Goal: Task Accomplishment & Management: Manage account settings

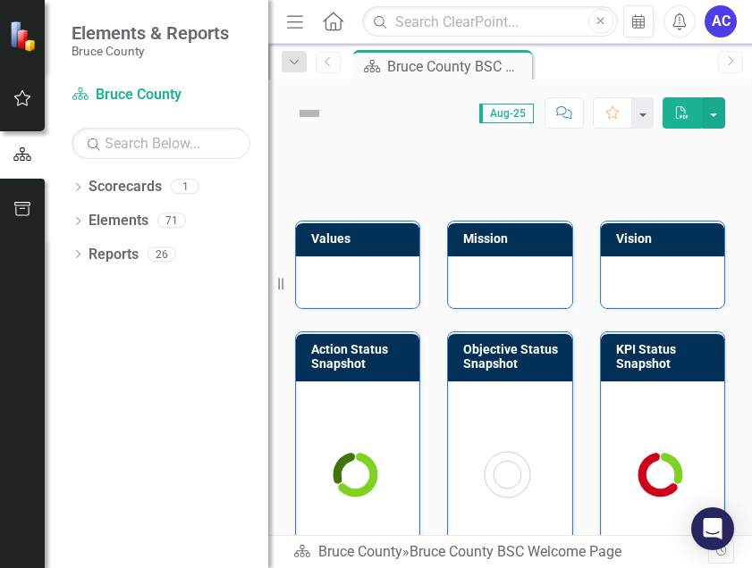
drag, startPoint x: 748, startPoint y: 507, endPoint x: 765, endPoint y: 581, distance: 76.1
click at [751, 568] on html "Elements & Reports Bruce County Scorecard Bruce County Search Dropdown Scorecar…" at bounding box center [376, 284] width 752 height 568
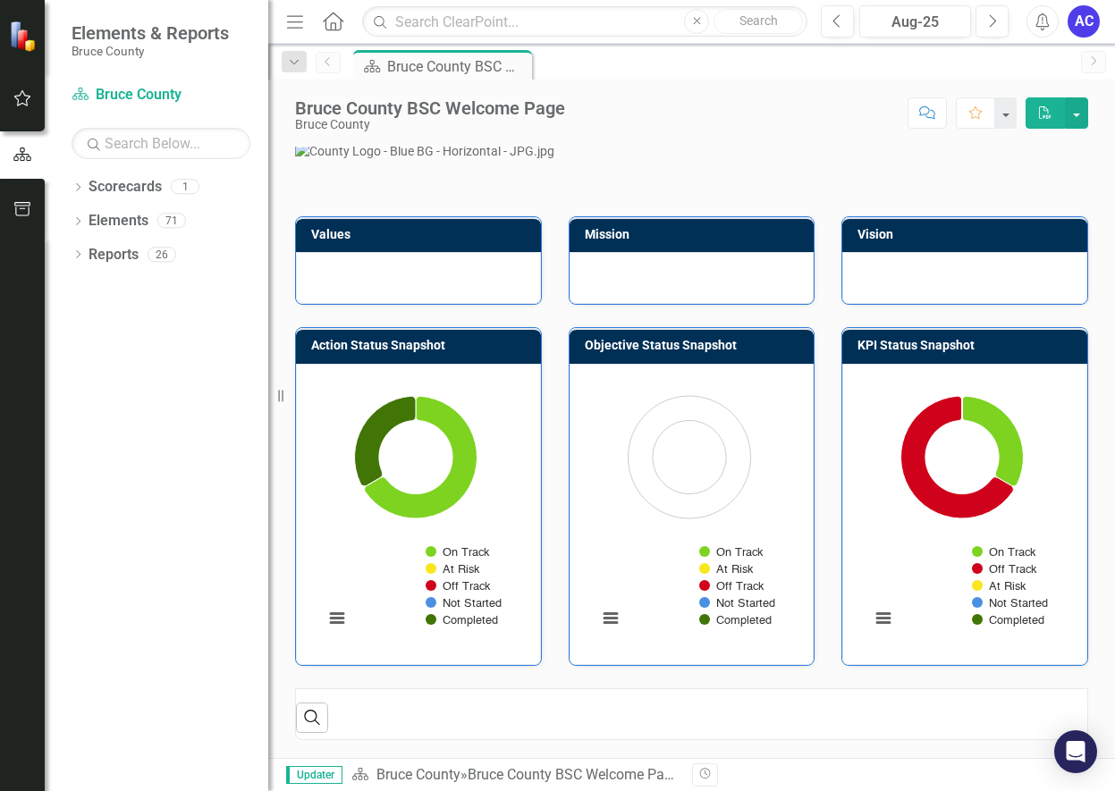
scroll to position [268, 0]
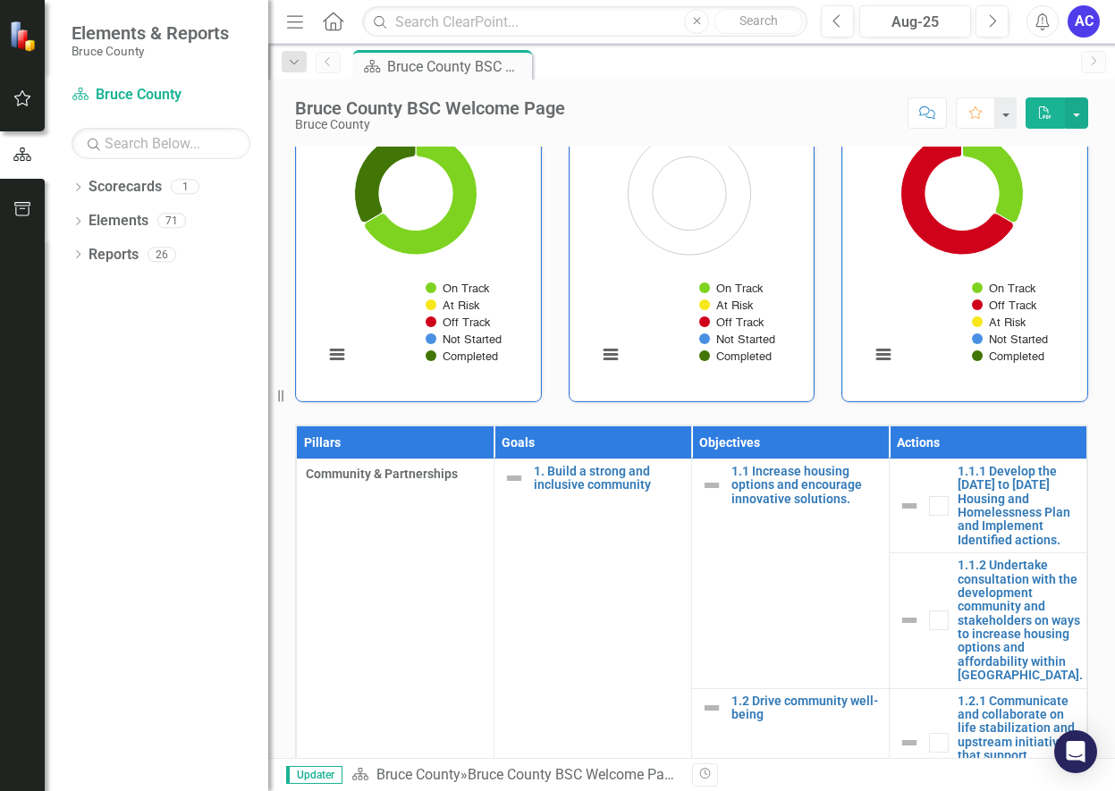
click at [151, 349] on div "Dropdown Scorecards 1 Bruce County Dropdown Elements 71 Dropdown Goal Goals 7 1…" at bounding box center [156, 482] width 223 height 619
click at [81, 189] on icon "Dropdown" at bounding box center [78, 189] width 13 height 10
click at [115, 223] on link "Bruce County" at bounding box center [183, 221] width 170 height 21
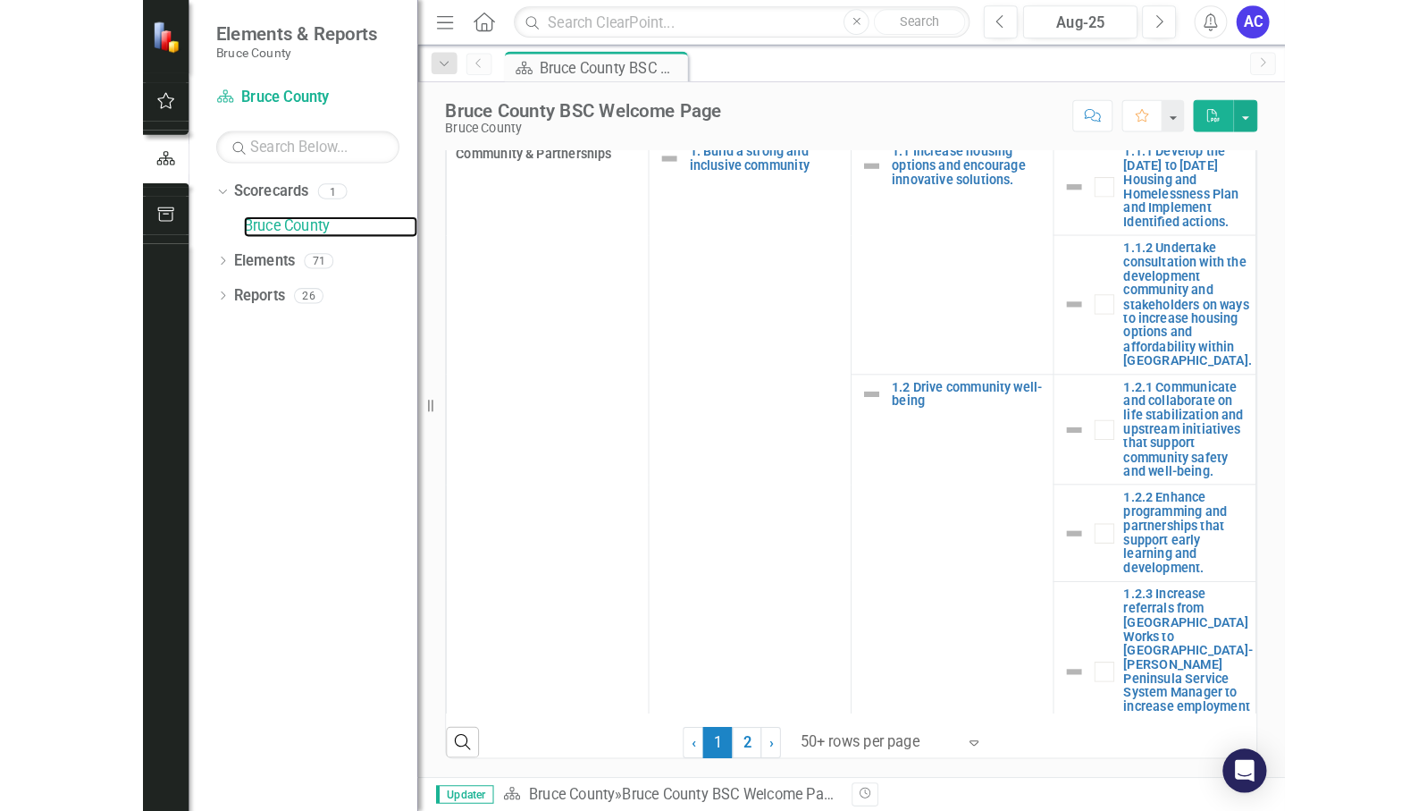
scroll to position [983, 0]
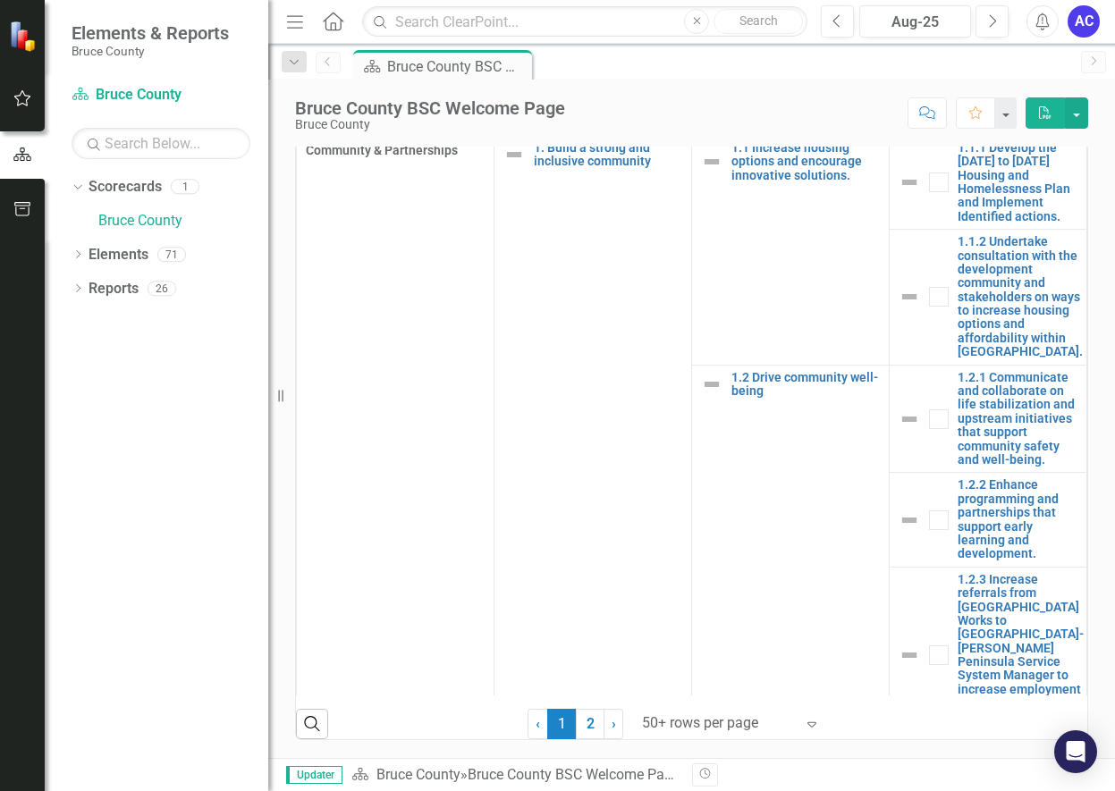
drag, startPoint x: 1113, startPoint y: 790, endPoint x: 1242, endPoint y: 795, distance: 129.7
click at [751, 568] on html "Elements & Reports Bruce County Scorecard Bruce County Search Dropdown Scorecar…" at bounding box center [557, 395] width 1115 height 791
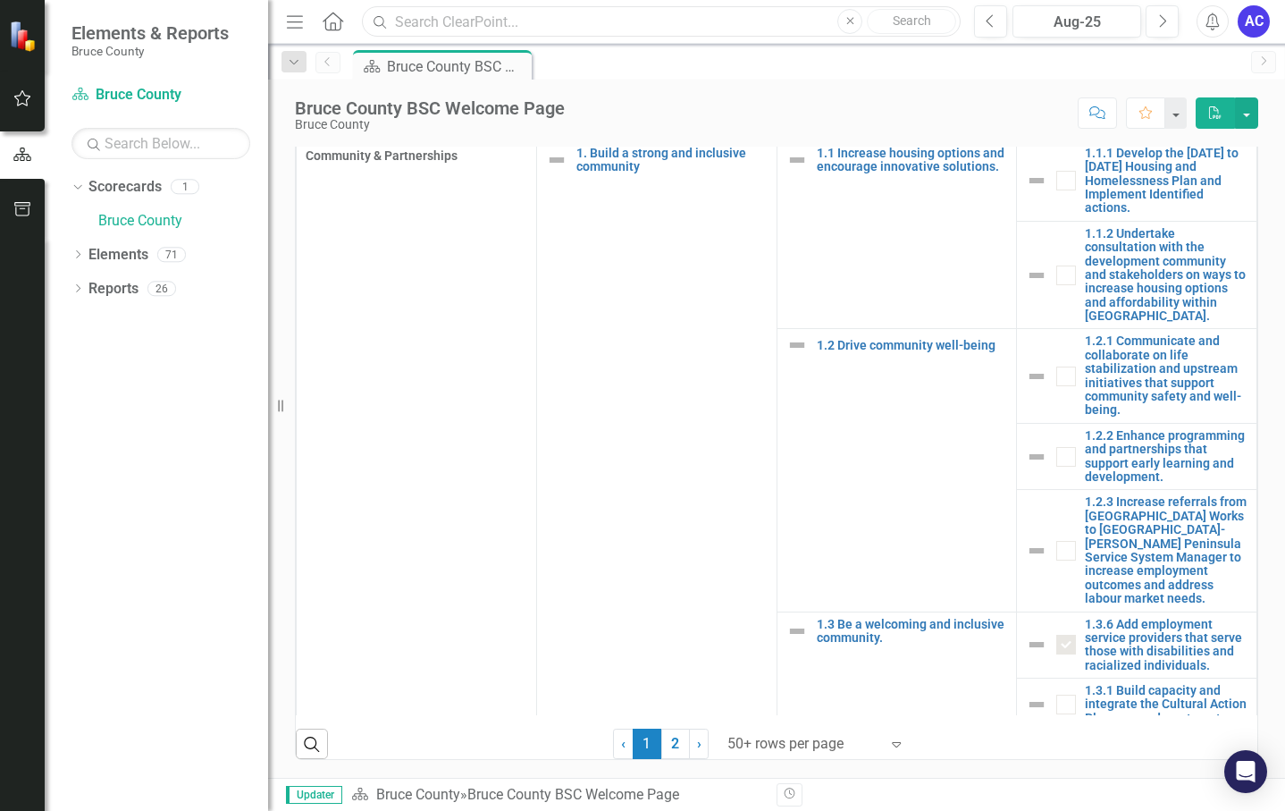
click at [621, 27] on input "text" at bounding box center [661, 21] width 599 height 31
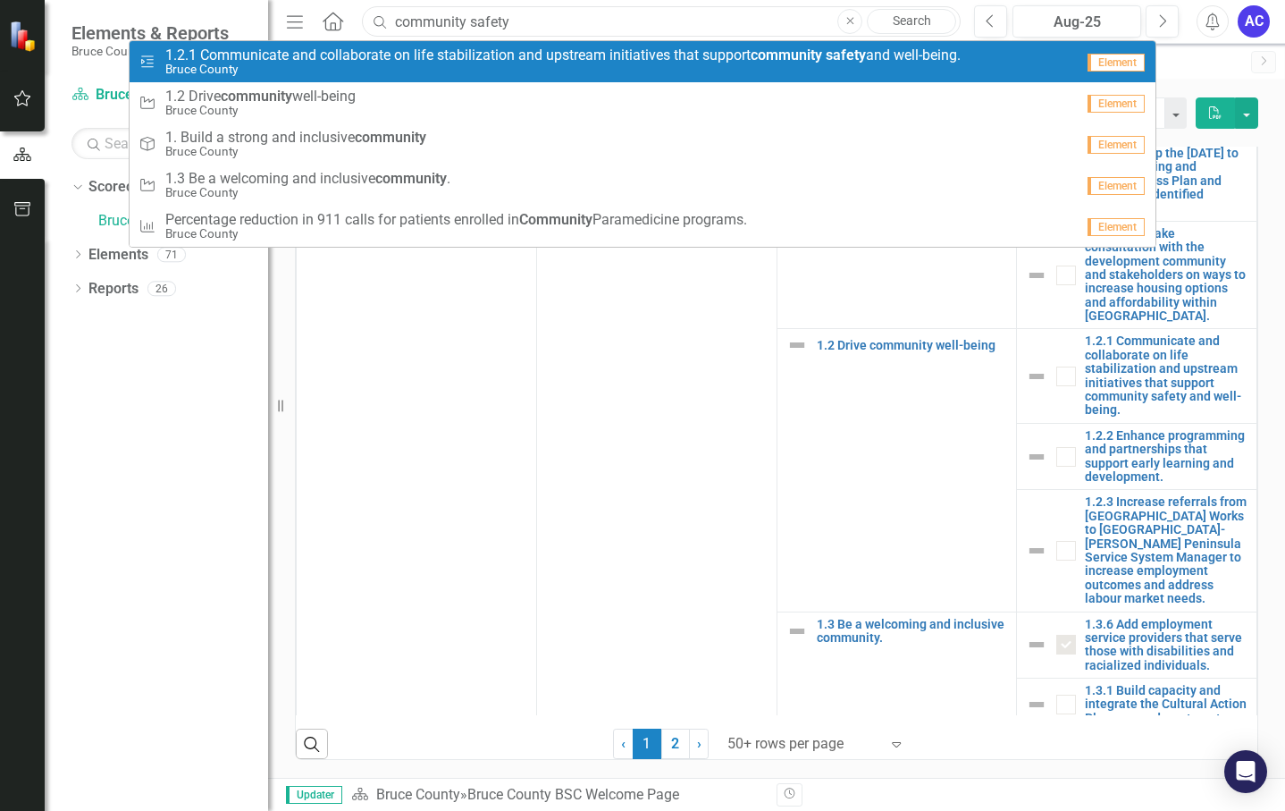
type input "community safety"
click at [593, 63] on small "Bruce County" at bounding box center [562, 69] width 795 height 13
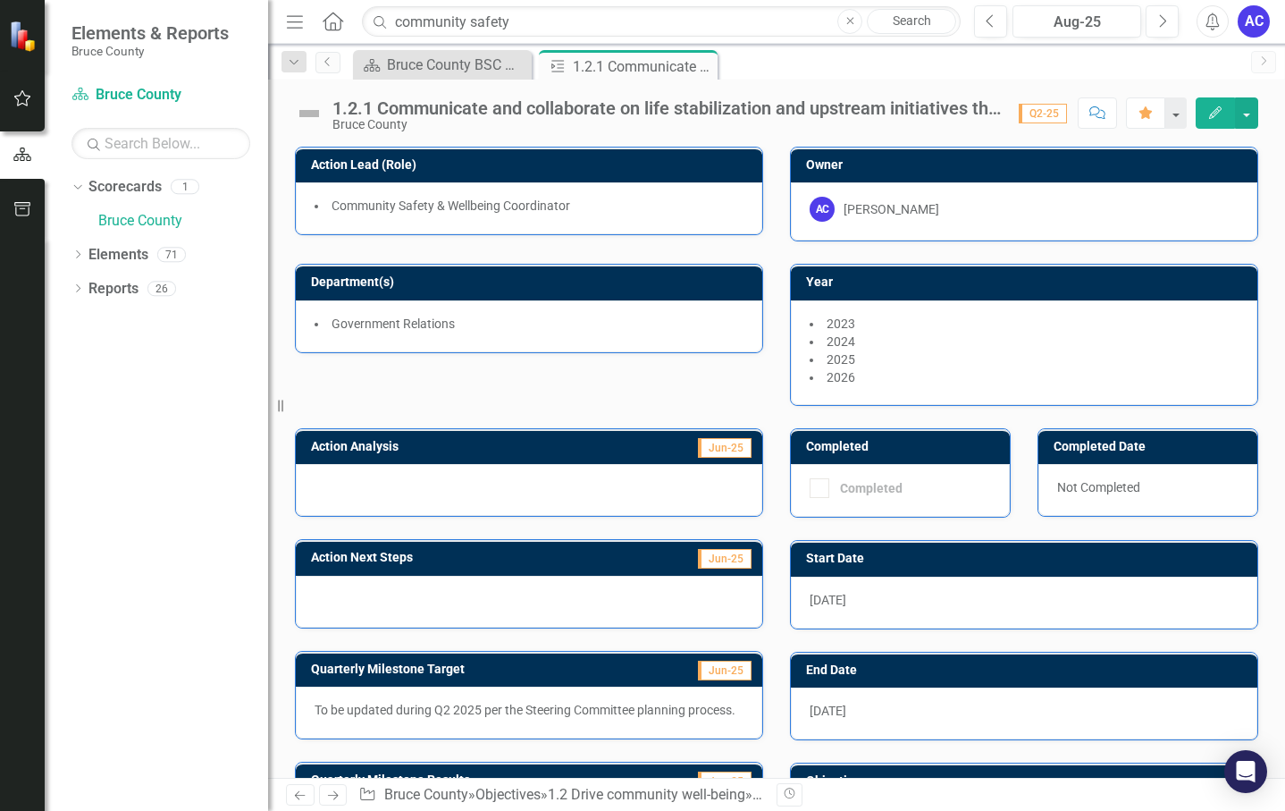
drag, startPoint x: 145, startPoint y: 467, endPoint x: 156, endPoint y: 475, distance: 12.9
click at [145, 467] on div "Dropdown Scorecards 1 Bruce County Dropdown Elements 71 Dropdown Goal Goals 7 1…" at bounding box center [156, 492] width 223 height 638
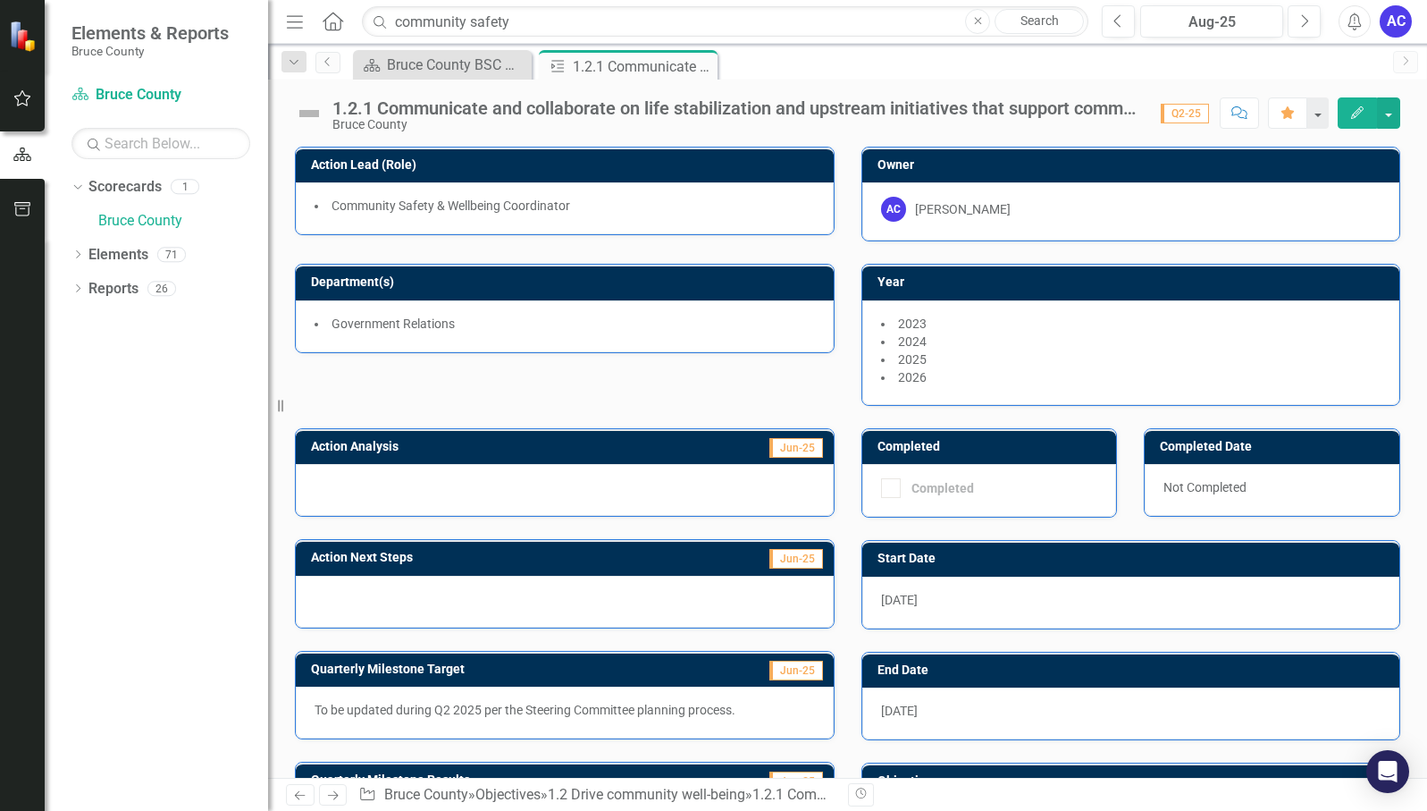
click at [751, 74] on div "Scorecard Bruce County BSC Welcome Page Close Action 1.2.1 Communicate and coll…" at bounding box center [866, 64] width 1035 height 29
drag, startPoint x: 201, startPoint y: 506, endPoint x: 214, endPoint y: 508, distance: 12.6
click at [201, 506] on div "Dropdown Scorecards 1 Bruce County Dropdown Elements 71 Dropdown Goal Goals 7 1…" at bounding box center [156, 492] width 223 height 638
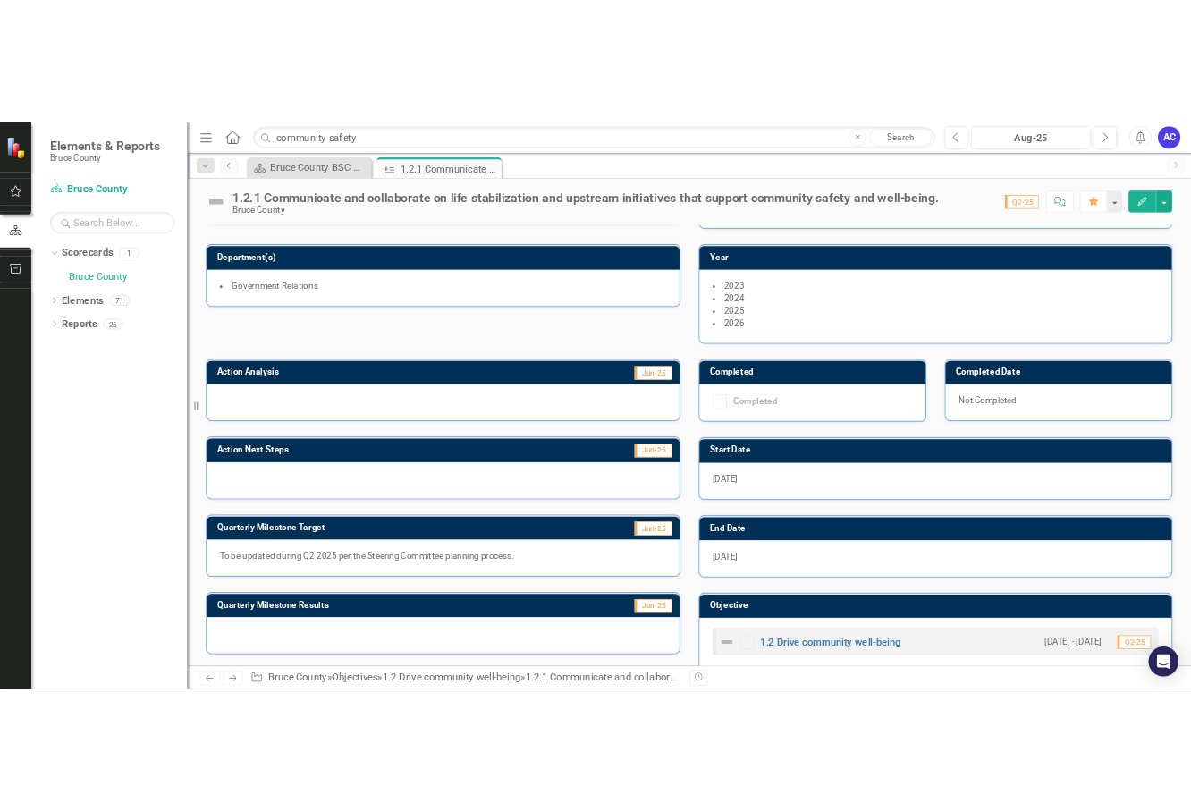
scroll to position [121, 0]
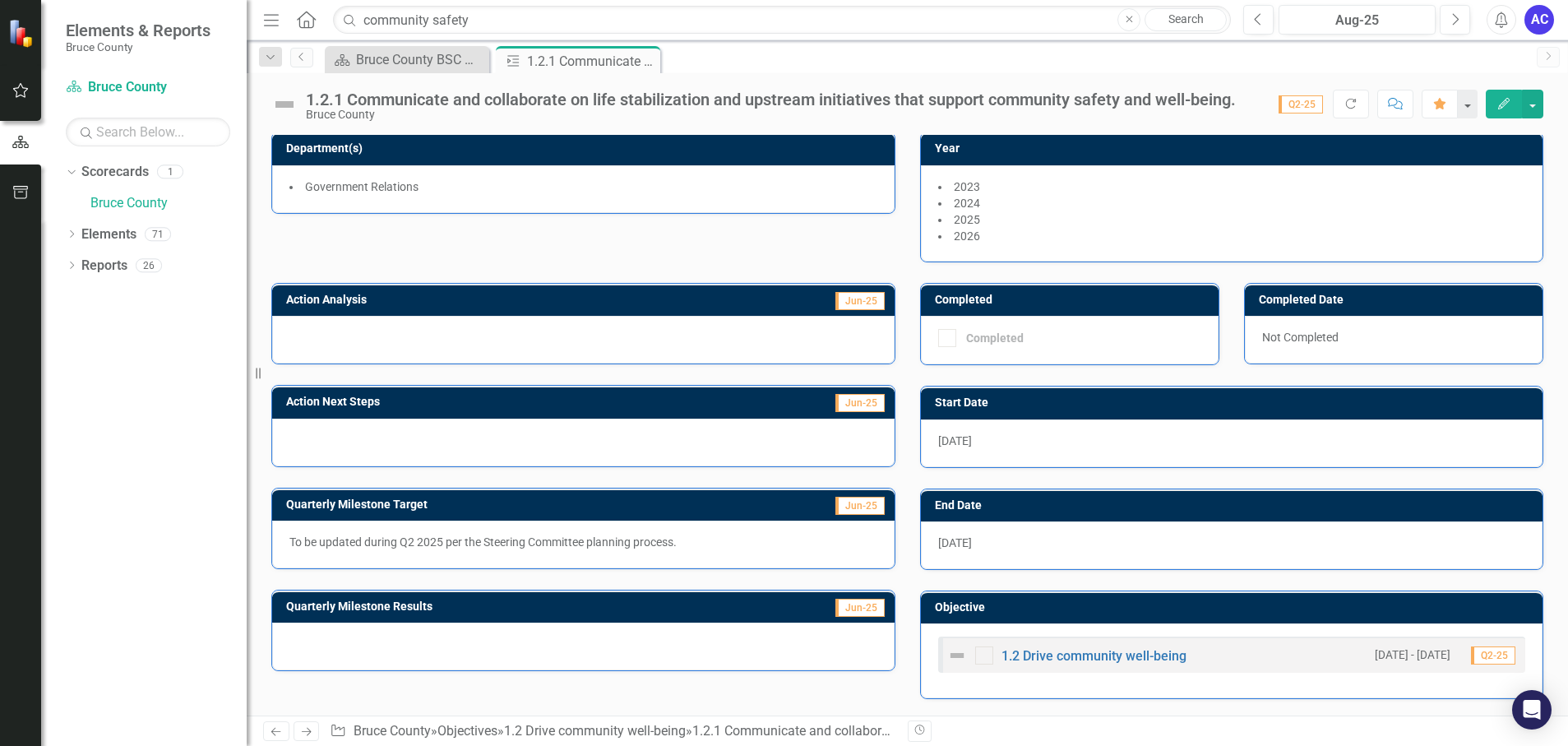
click at [599, 253] on div "Action Lead (Role) Community Safety & Wellbeing Coordinator Owner AC [PERSON_NA…" at bounding box center [908, 133] width 1297 height 259
click at [612, 310] on td "Action Analysis" at bounding box center [470, 302] width 368 height 25
click at [691, 317] on div at bounding box center [583, 339] width 623 height 48
click at [691, 294] on span "Jun-25" at bounding box center [860, 301] width 50 height 18
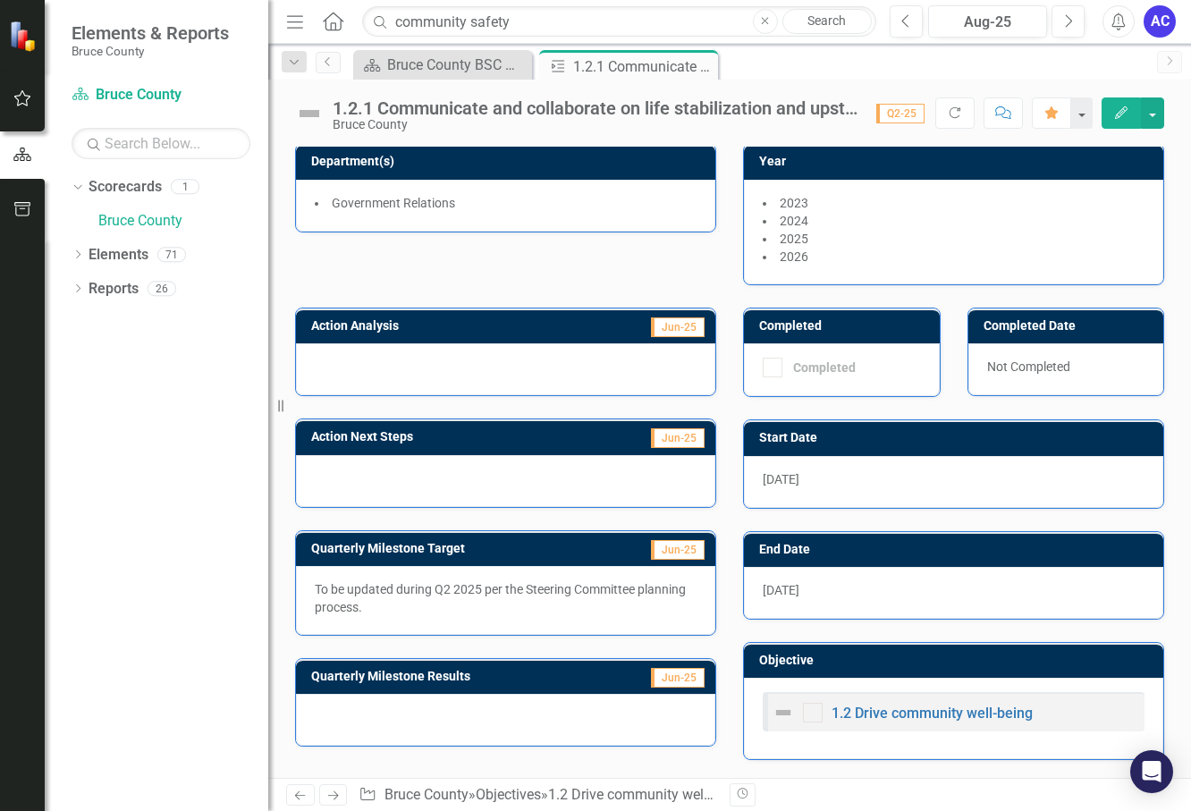
click at [751, 112] on button "Edit" at bounding box center [1120, 112] width 39 height 31
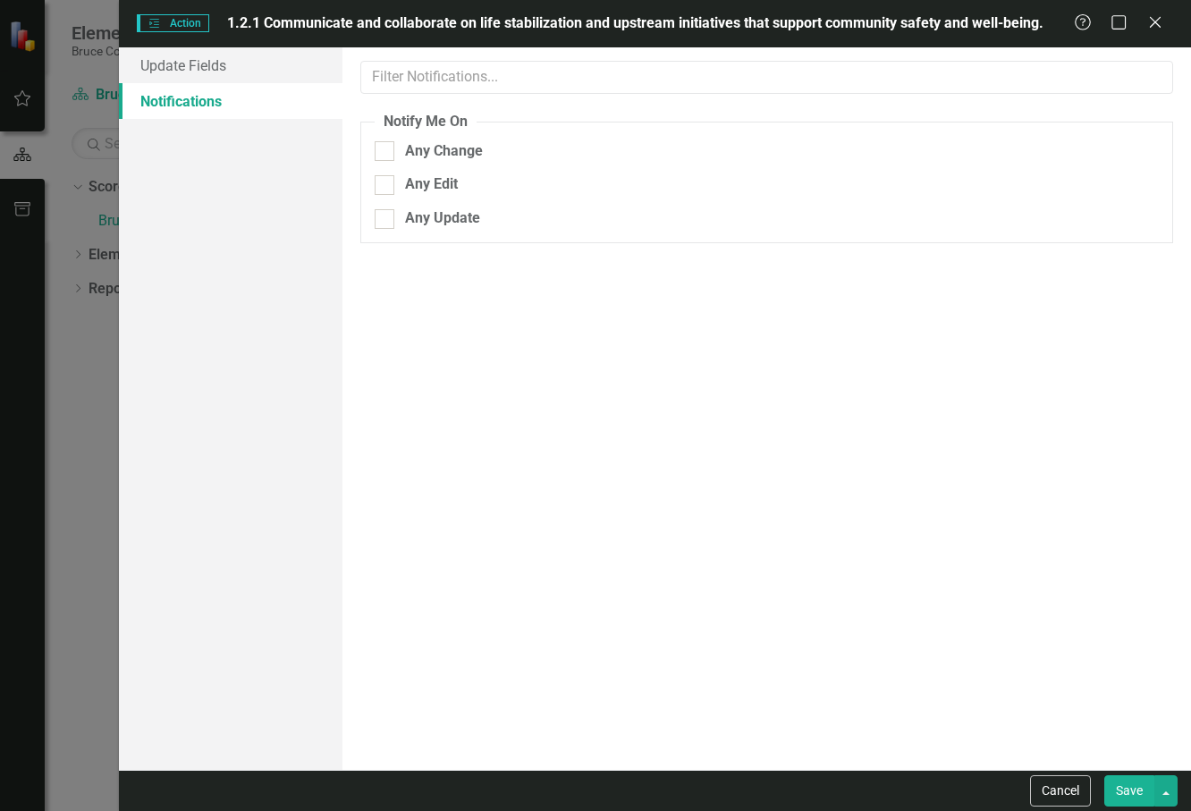
scroll to position [0, 0]
click at [394, 181] on div at bounding box center [385, 185] width 20 height 20
click at [386, 181] on input "Any Edit" at bounding box center [381, 181] width 12 height 12
checkbox input "true"
drag, startPoint x: 1002, startPoint y: 285, endPoint x: 1172, endPoint y: 88, distance: 260.5
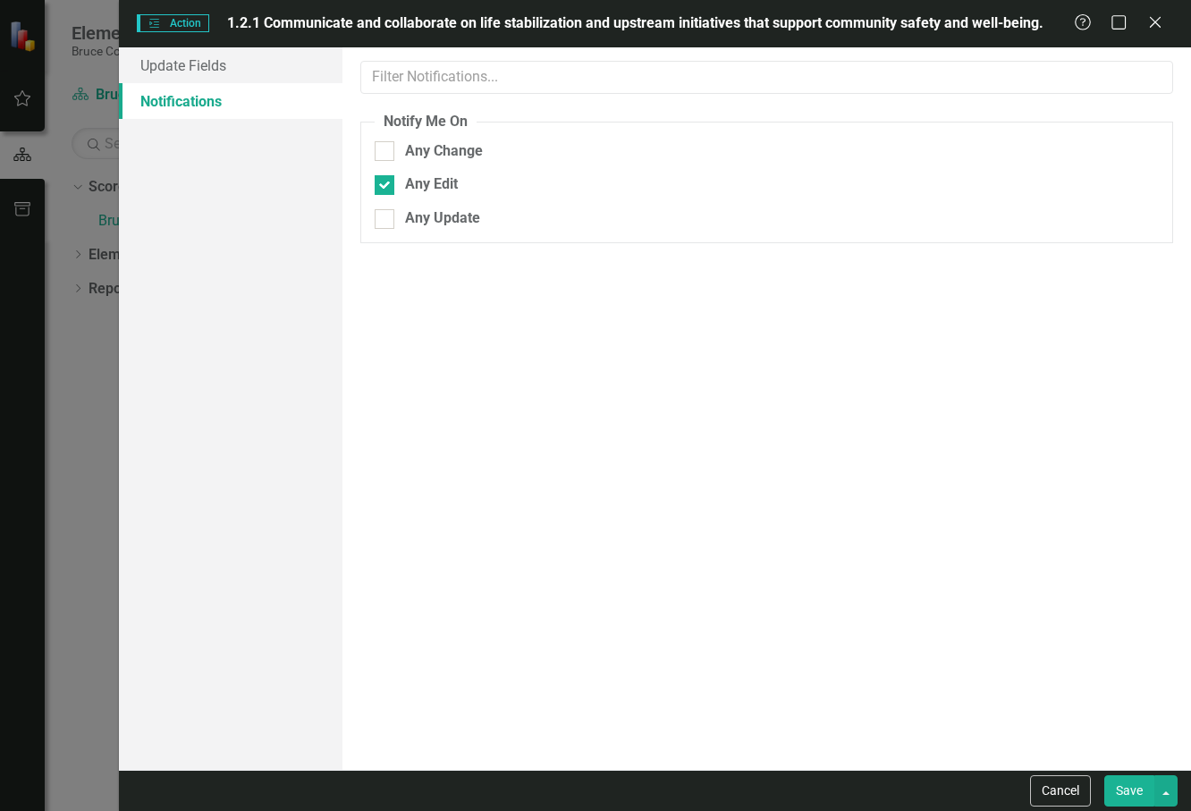
click at [751, 285] on div "ClearPoint Can Do More! How ClearPoint Can Help Close Professional and Enterpri…" at bounding box center [766, 408] width 848 height 722
click at [751, 28] on icon "Close" at bounding box center [1154, 21] width 22 height 17
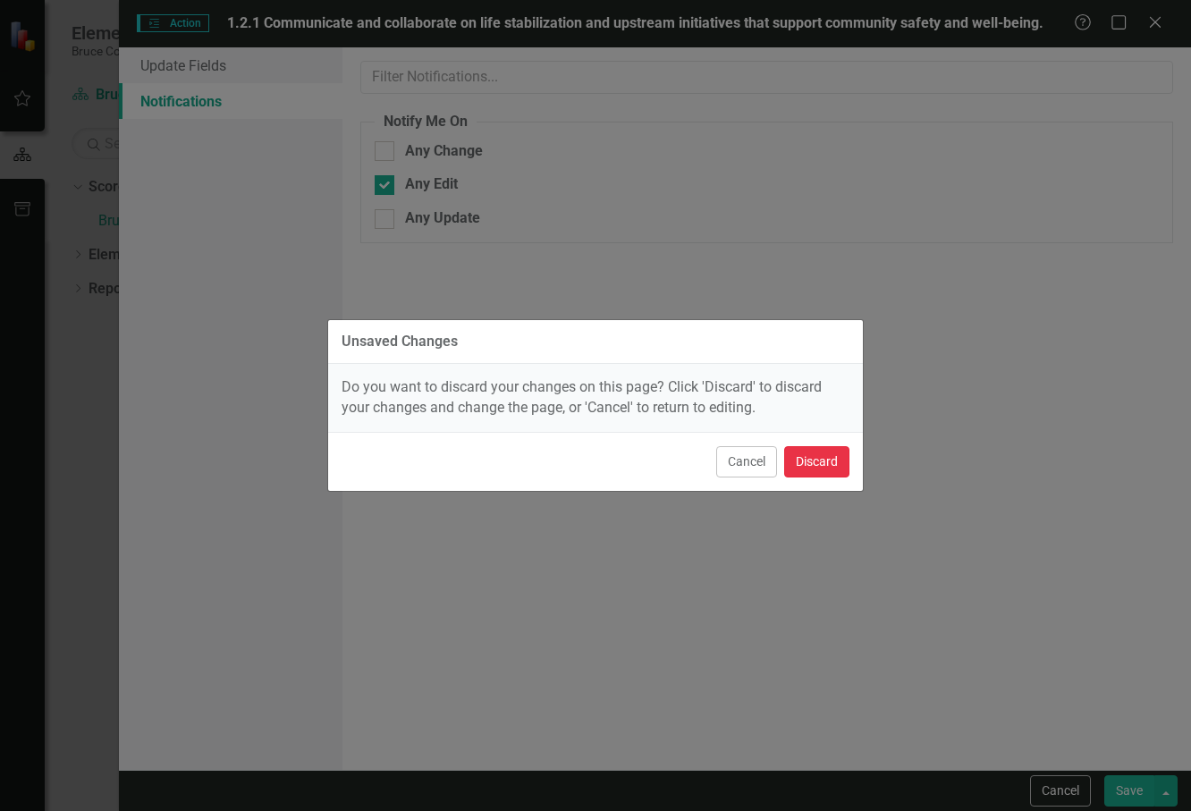
click at [751, 446] on button "Discard" at bounding box center [816, 461] width 65 height 31
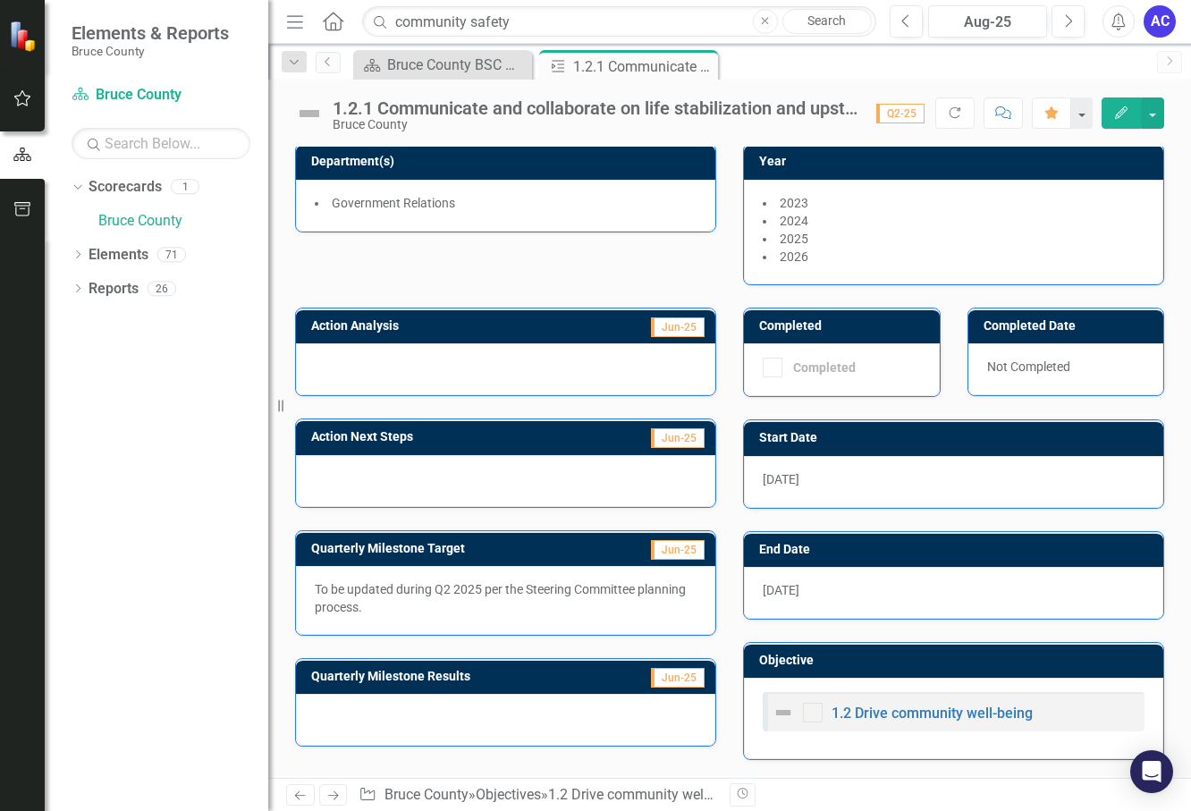
click at [451, 343] on div at bounding box center [505, 369] width 419 height 52
click at [675, 326] on span "Jun-25" at bounding box center [678, 327] width 54 height 20
click at [679, 331] on span "Jun-25" at bounding box center [678, 327] width 54 height 20
click at [751, 103] on button "button" at bounding box center [1152, 112] width 23 height 31
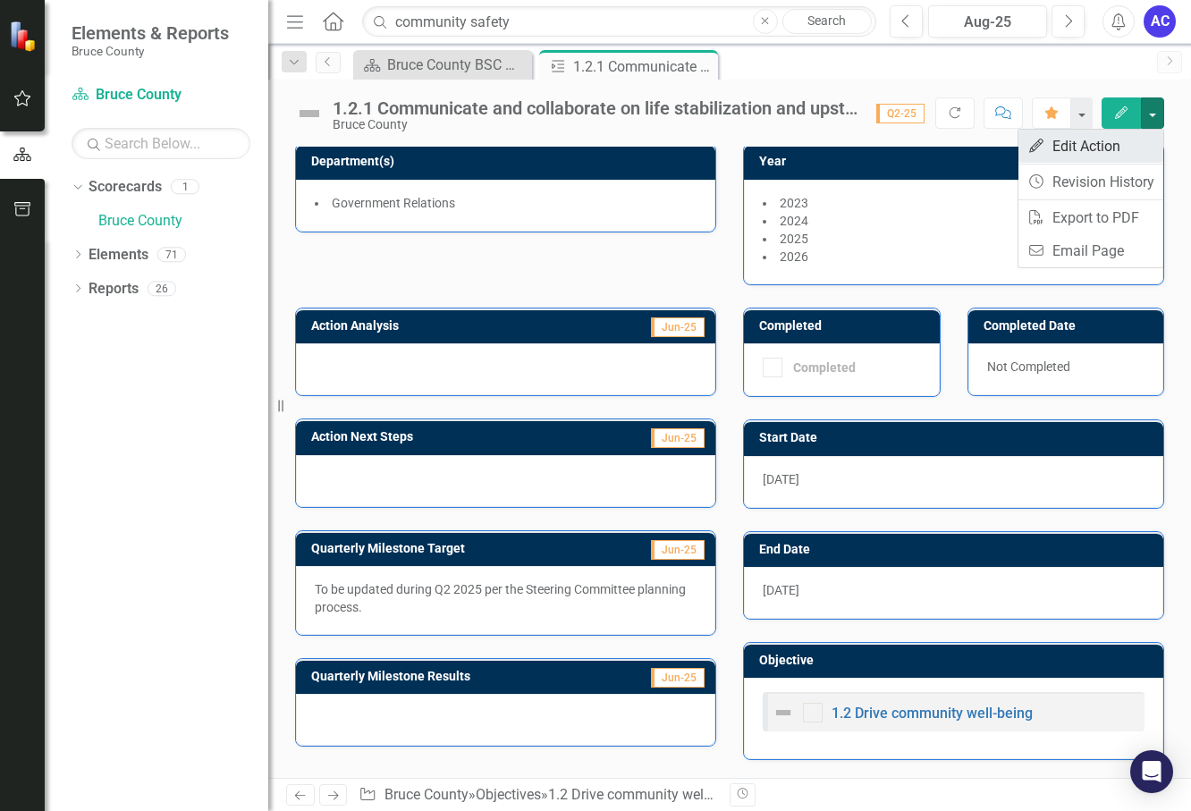
click at [751, 147] on link "Edit Edit Action" at bounding box center [1090, 146] width 145 height 33
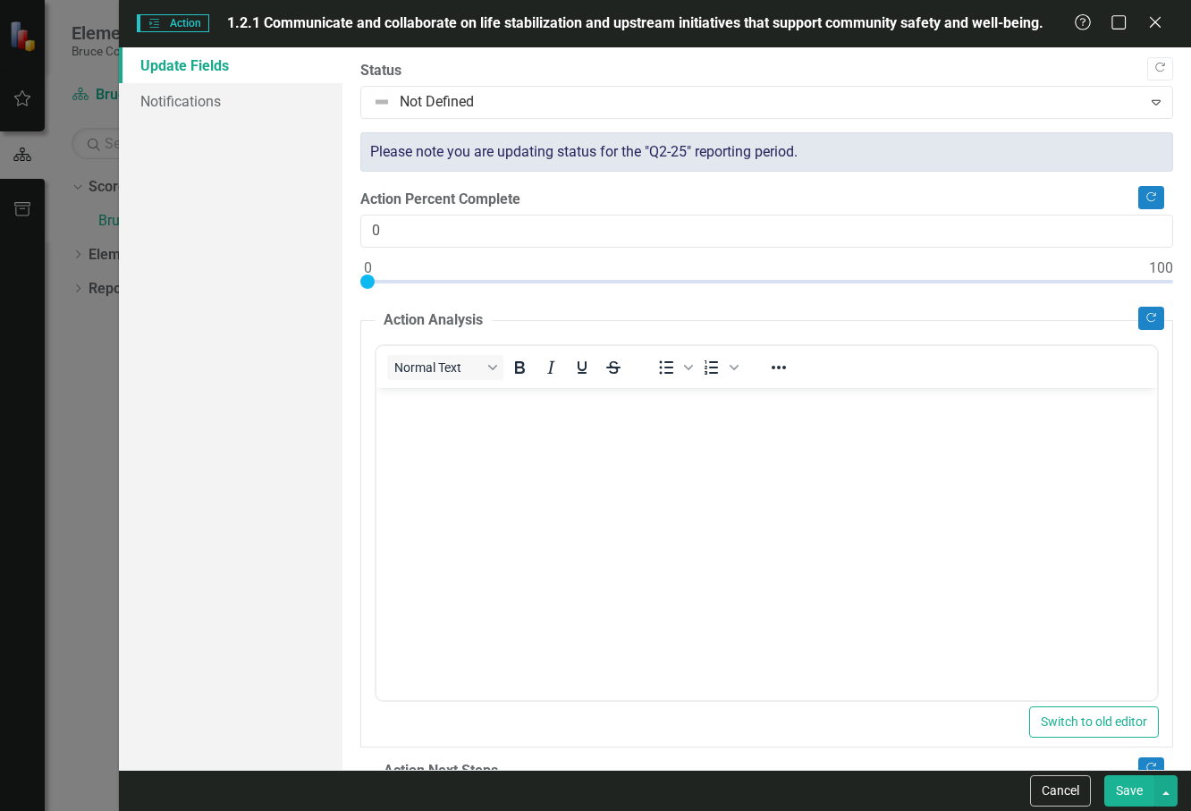
click at [751, 473] on body "Rich Text Area. Press ALT-0 for help." at bounding box center [766, 521] width 780 height 268
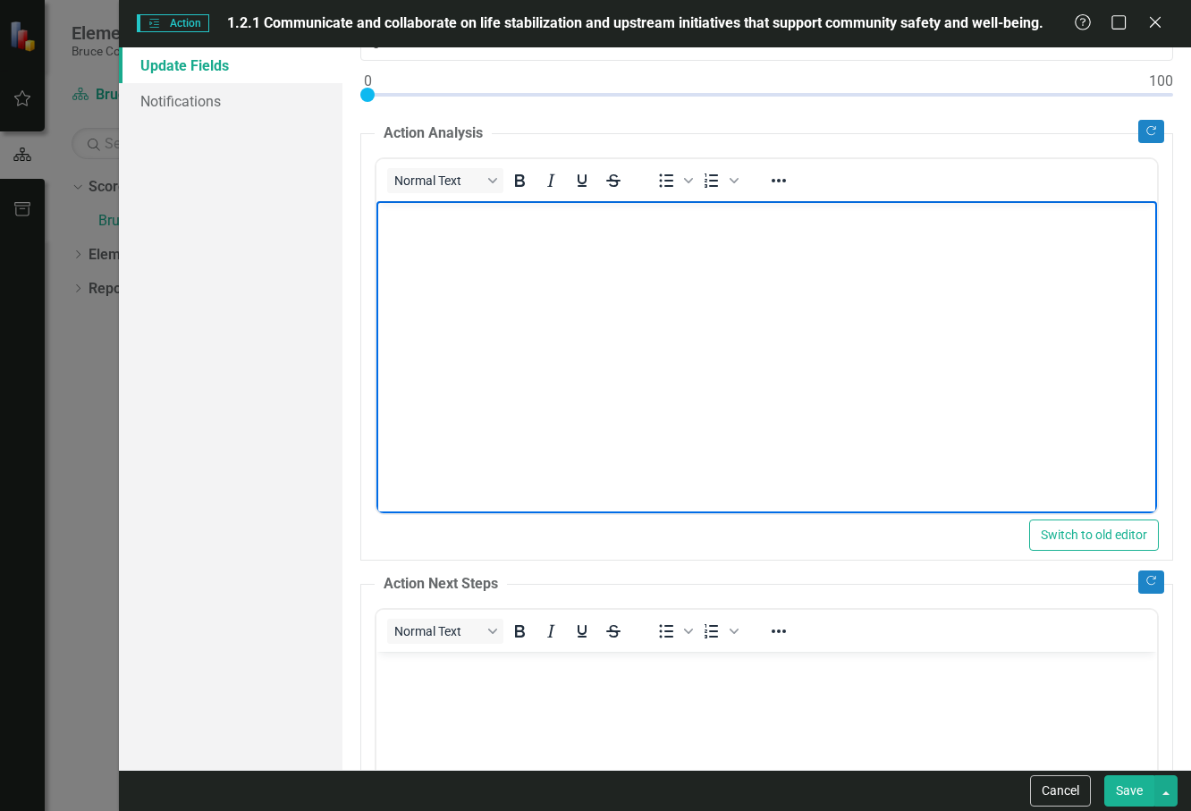
scroll to position [536, 0]
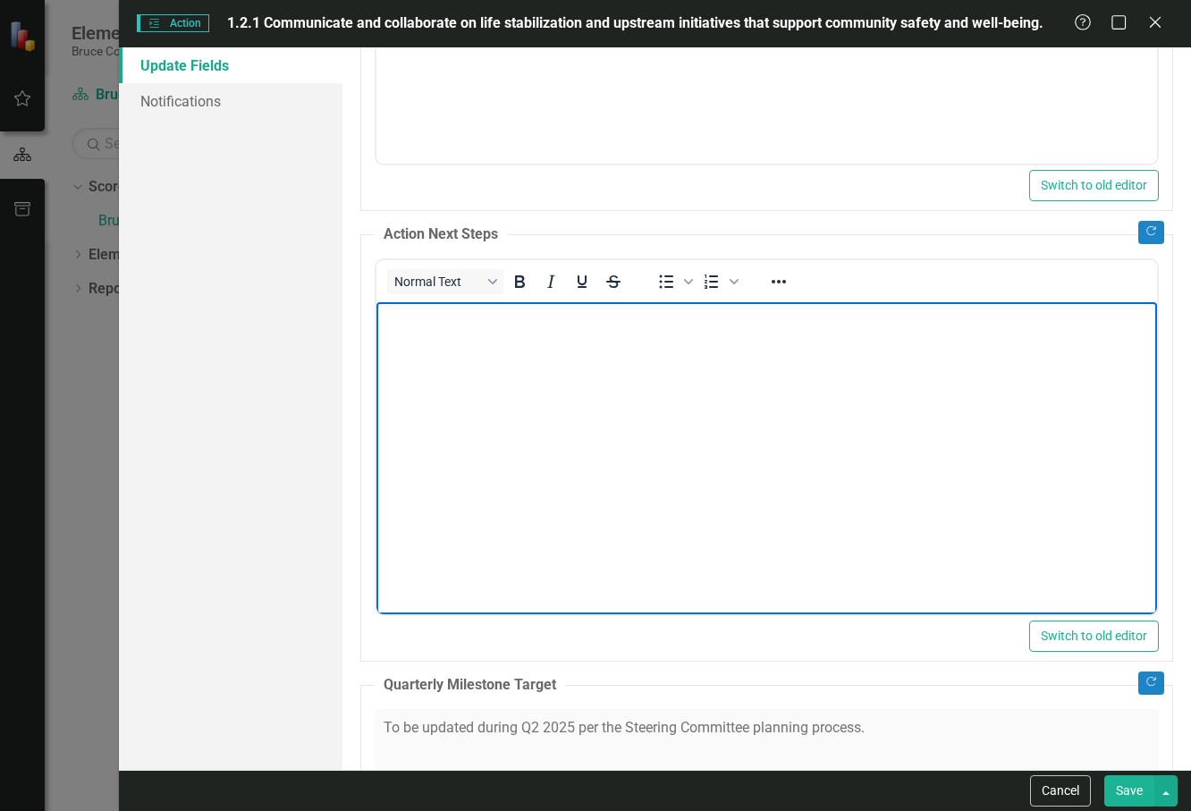
drag, startPoint x: 828, startPoint y: 380, endPoint x: 1207, endPoint y: 915, distance: 656.0
click at [751, 568] on html at bounding box center [766, 435] width 780 height 268
click at [751, 518] on body "Rich Text Area. Press ALT-0 for help." at bounding box center [766, 435] width 780 height 268
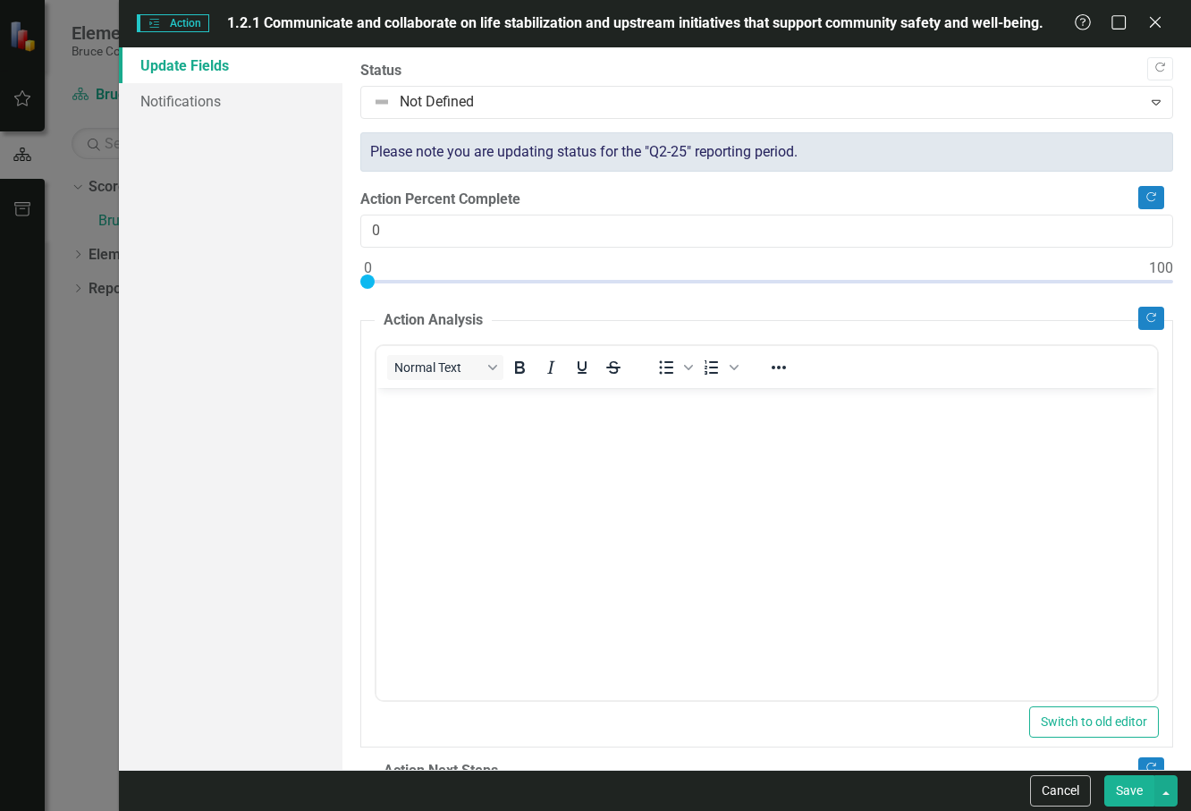
drag, startPoint x: 222, startPoint y: 396, endPoint x: 271, endPoint y: 361, distance: 60.3
click at [222, 396] on div "Update Fields Notifications" at bounding box center [230, 408] width 223 height 722
